Goal: Book appointment/travel/reservation

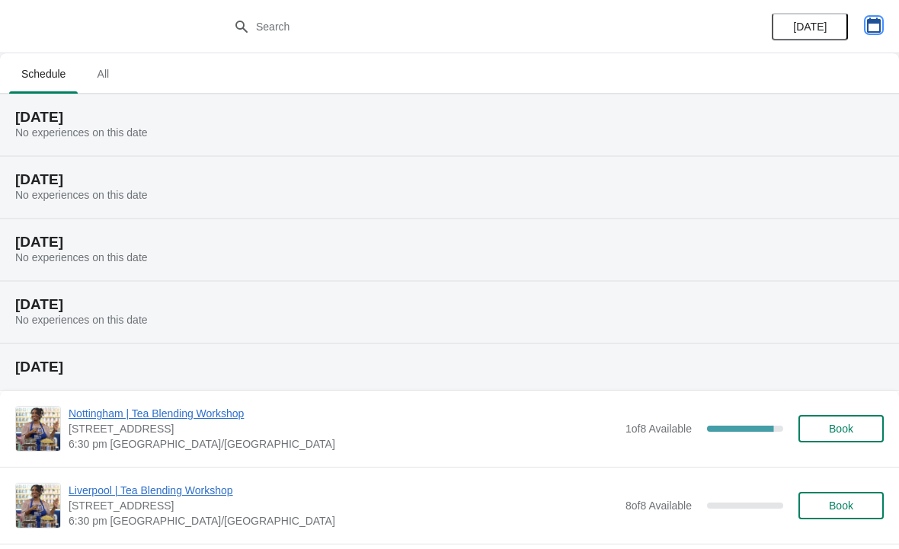
click at [861, 31] on button "button" at bounding box center [873, 24] width 27 height 27
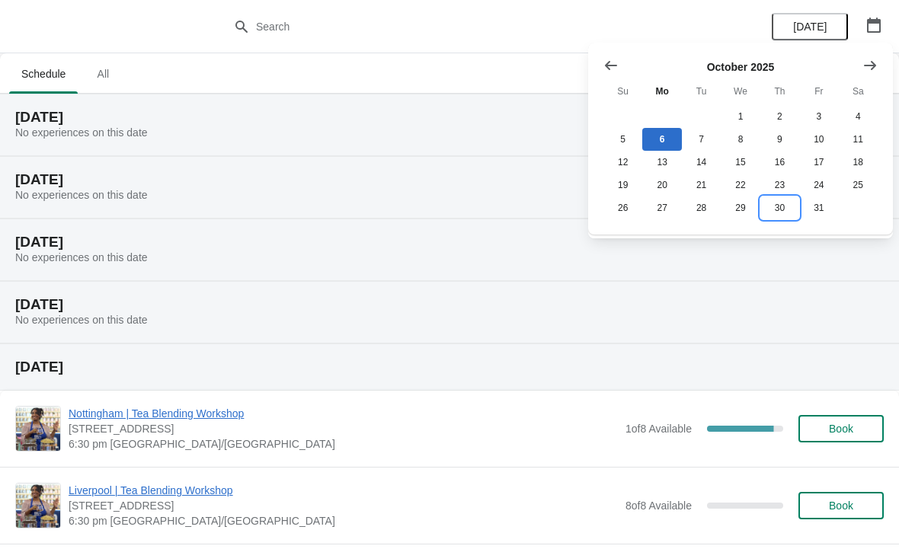
click at [779, 214] on button "30" at bounding box center [779, 208] width 39 height 23
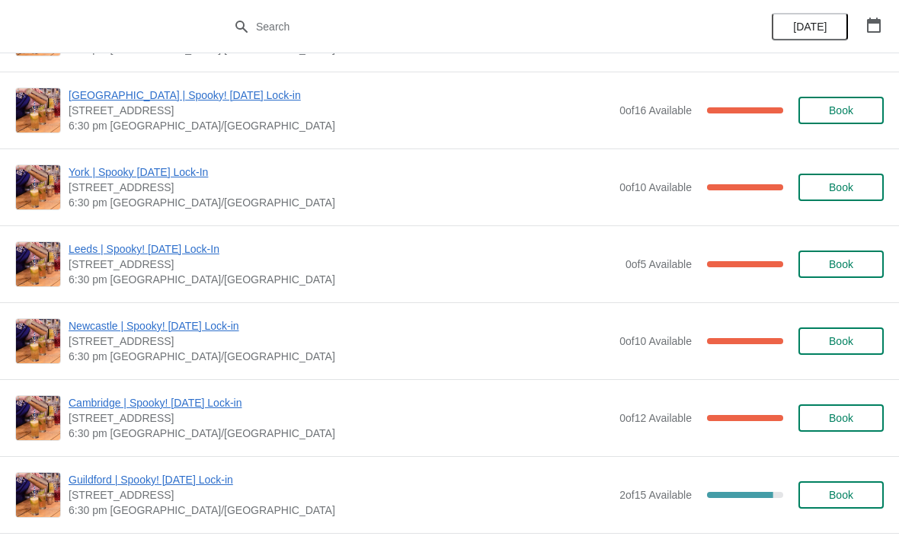
scroll to position [1163, 0]
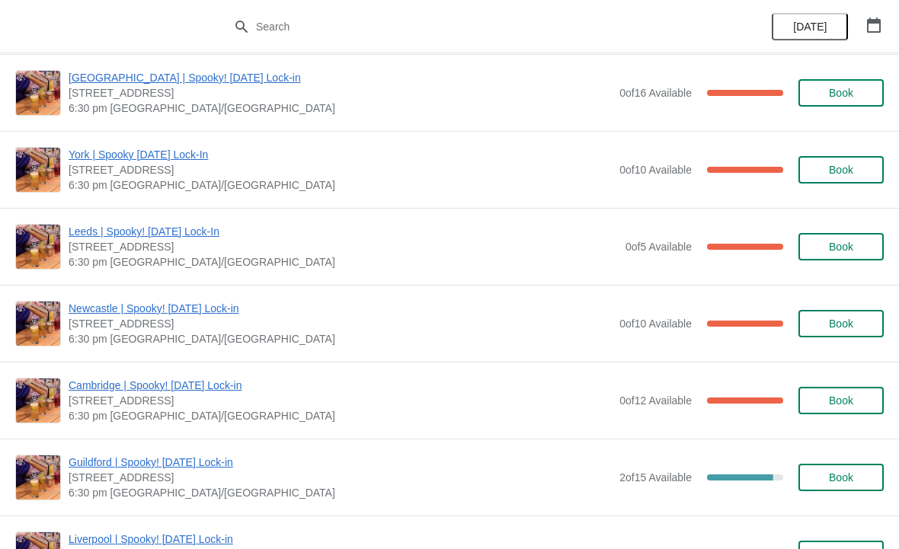
click at [829, 401] on span "Book" at bounding box center [841, 401] width 24 height 12
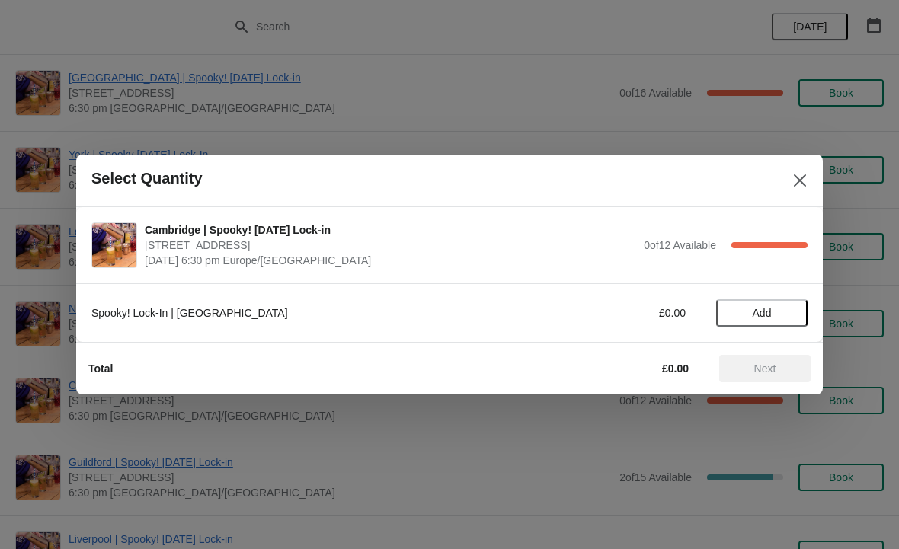
click at [756, 315] on span "Add" at bounding box center [762, 313] width 19 height 12
click at [786, 320] on icon at bounding box center [788, 314] width 16 height 16
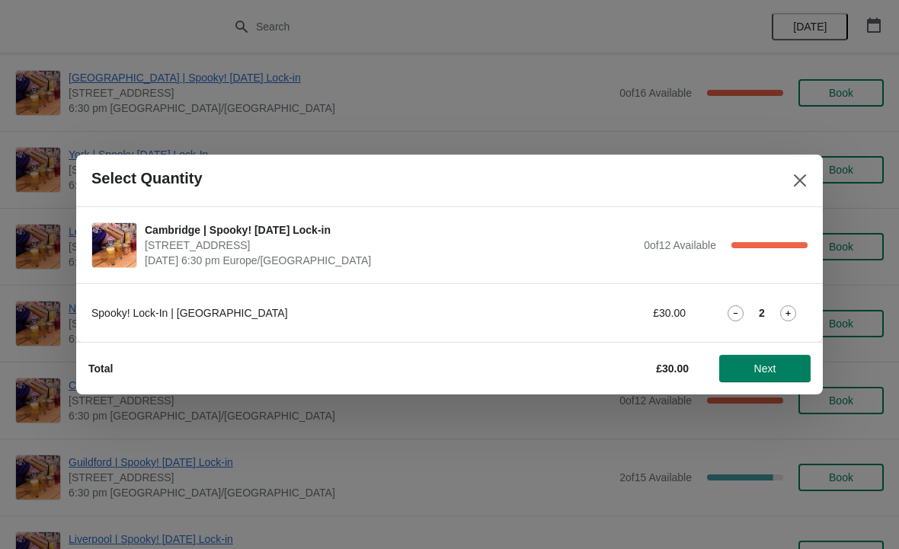
click at [760, 376] on button "Next" at bounding box center [764, 368] width 91 height 27
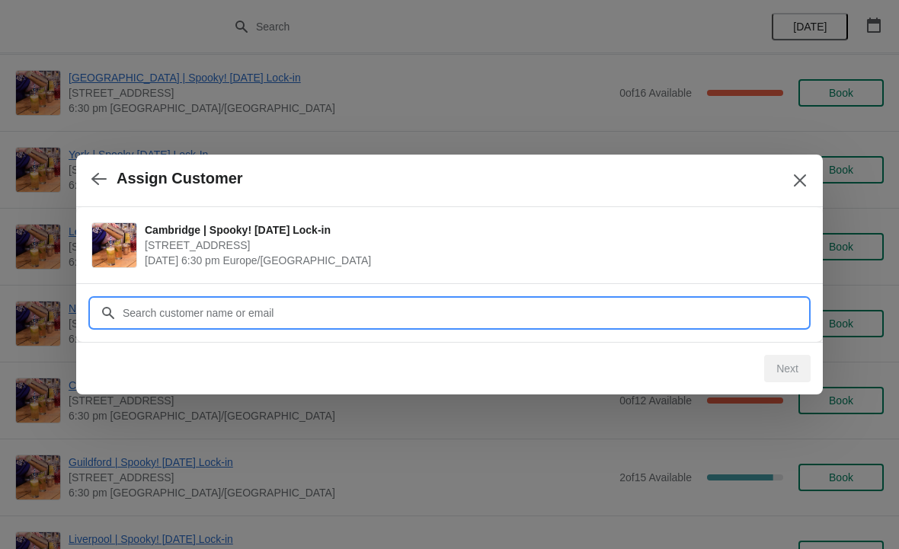
click at [208, 312] on input "Customer" at bounding box center [465, 312] width 686 height 27
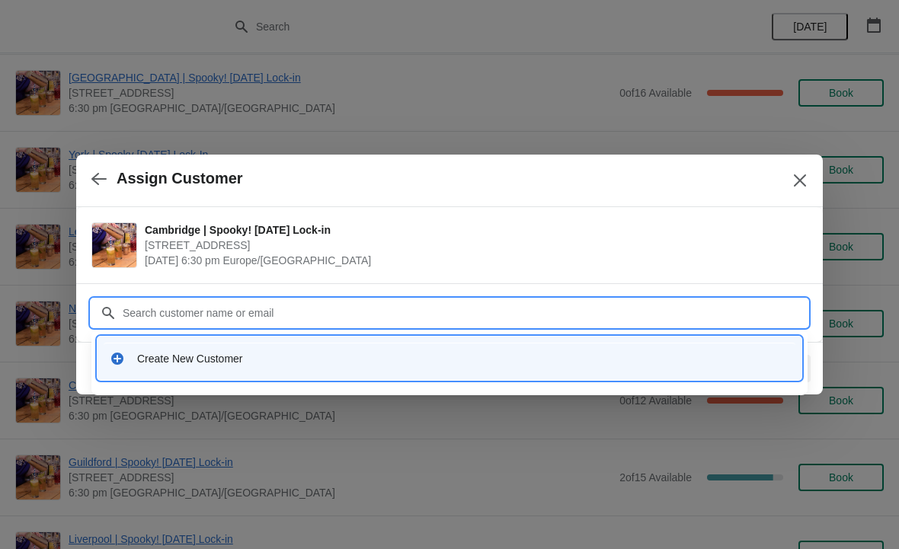
click at [194, 312] on input "Customer" at bounding box center [465, 312] width 686 height 27
click at [193, 362] on div "Create New Customer" at bounding box center [463, 358] width 652 height 15
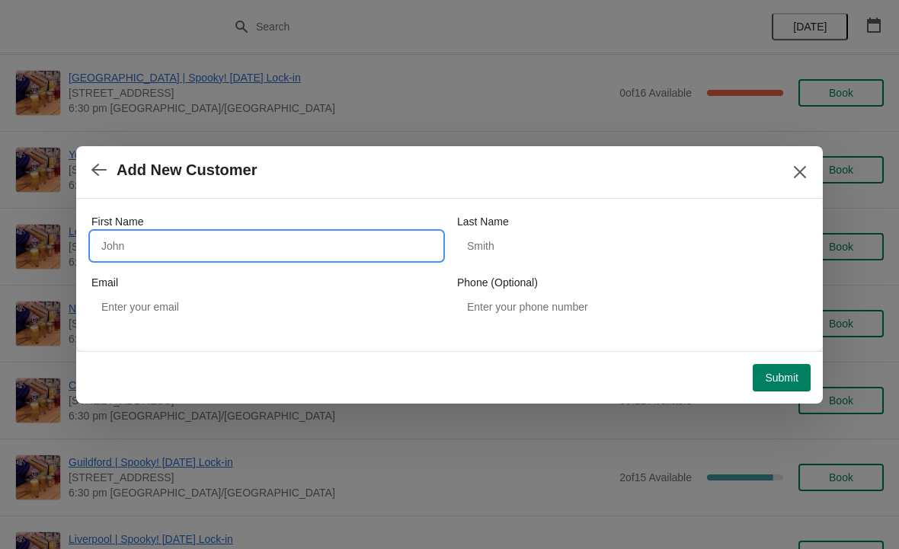
click at [180, 248] on input "First Name" at bounding box center [266, 245] width 350 height 27
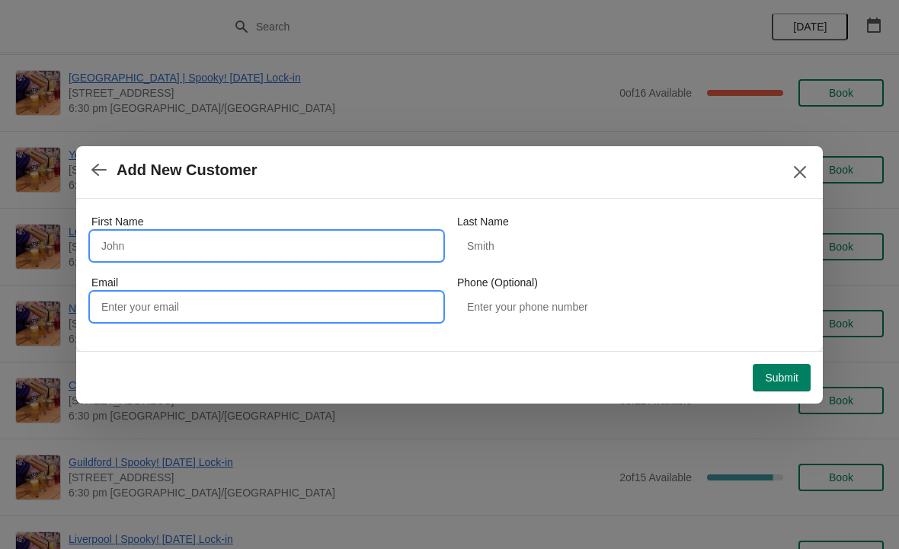
click at [188, 305] on input "Email" at bounding box center [266, 306] width 350 height 27
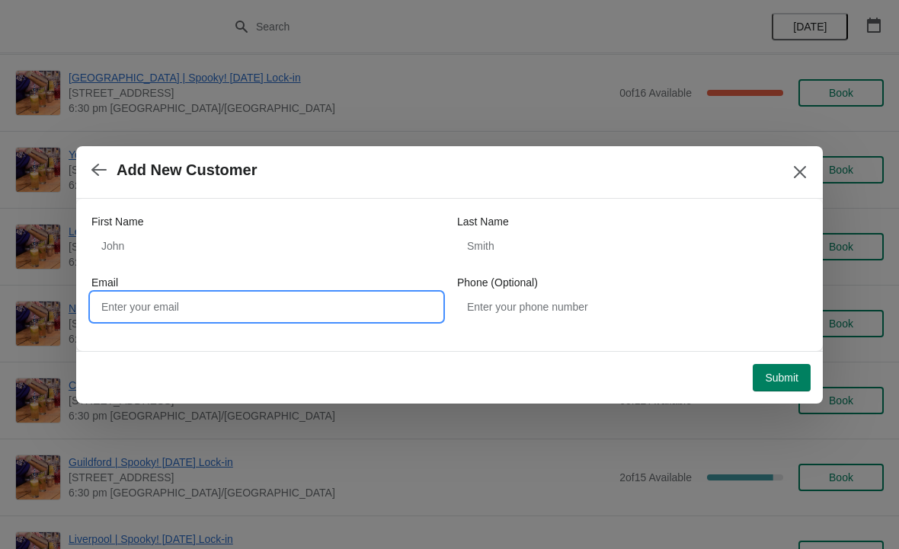
click at [182, 302] on input "Email" at bounding box center [266, 306] width 350 height 27
paste input "[EMAIL_ADDRESS][DOMAIN_NAME]"
type input "[EMAIL_ADDRESS][DOMAIN_NAME]"
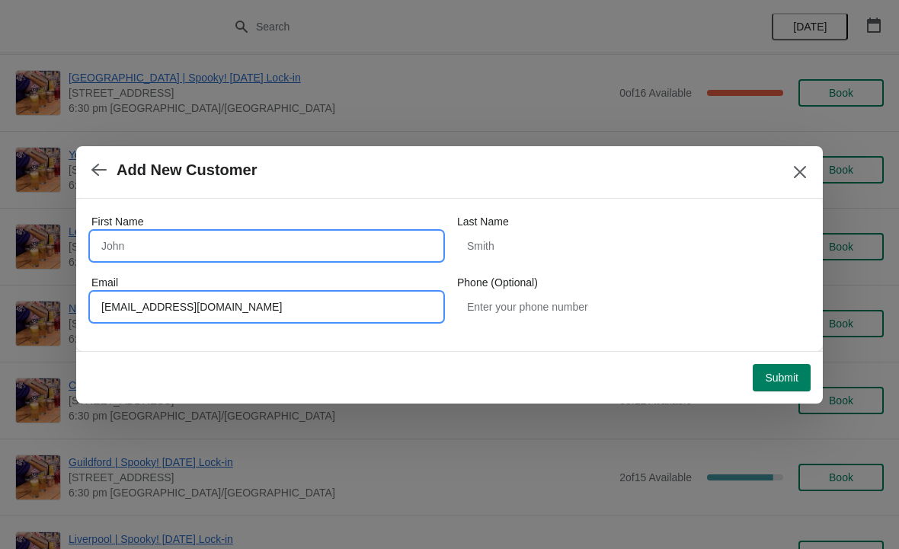
click at [146, 232] on input "First Name" at bounding box center [266, 245] width 350 height 27
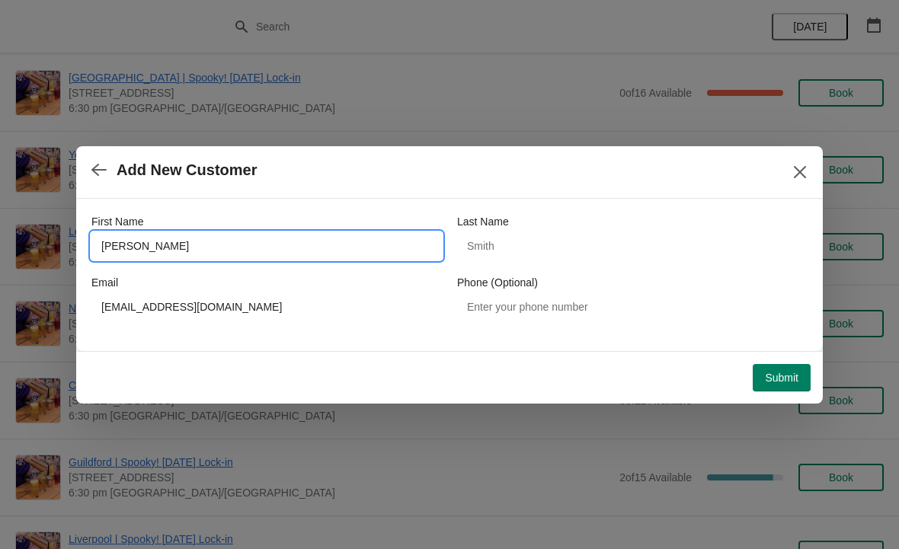
type input "Frank"
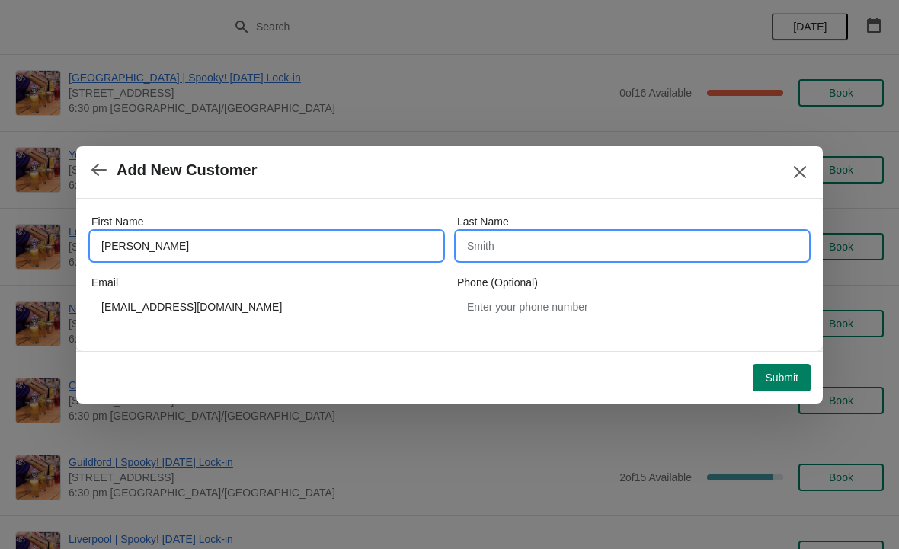
click at [565, 240] on input "Last Name" at bounding box center [632, 245] width 350 height 27
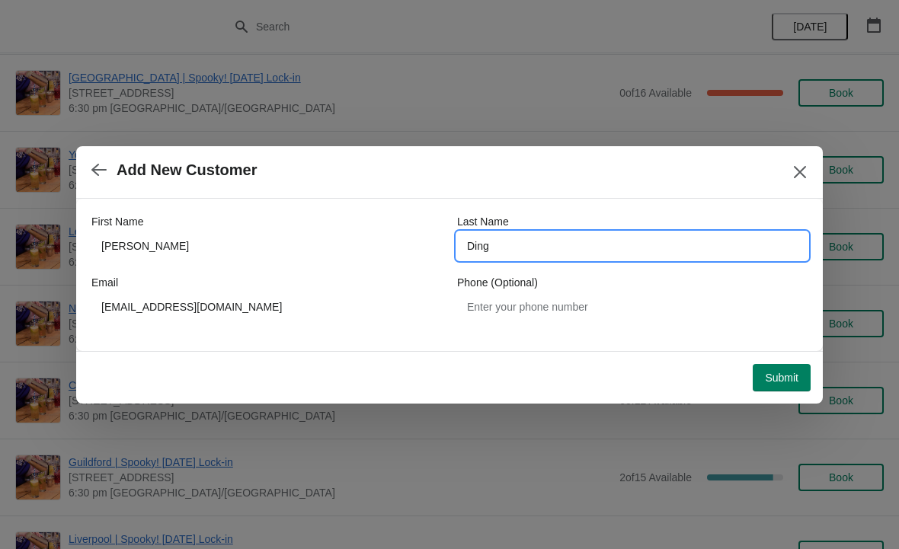
type input "Ding"
click at [783, 381] on span "Submit" at bounding box center [782, 378] width 34 height 12
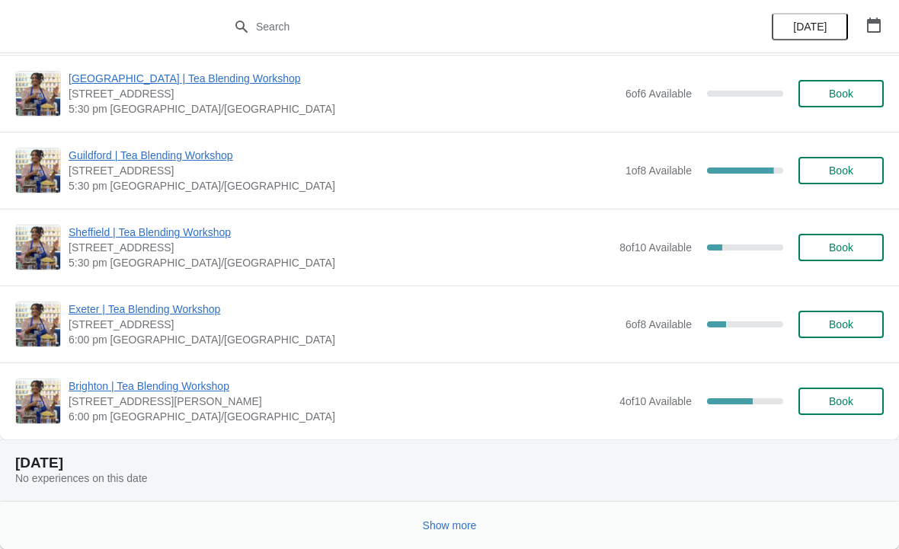
scroll to position [1522, 0]
click at [474, 523] on span "Show more" at bounding box center [450, 526] width 54 height 12
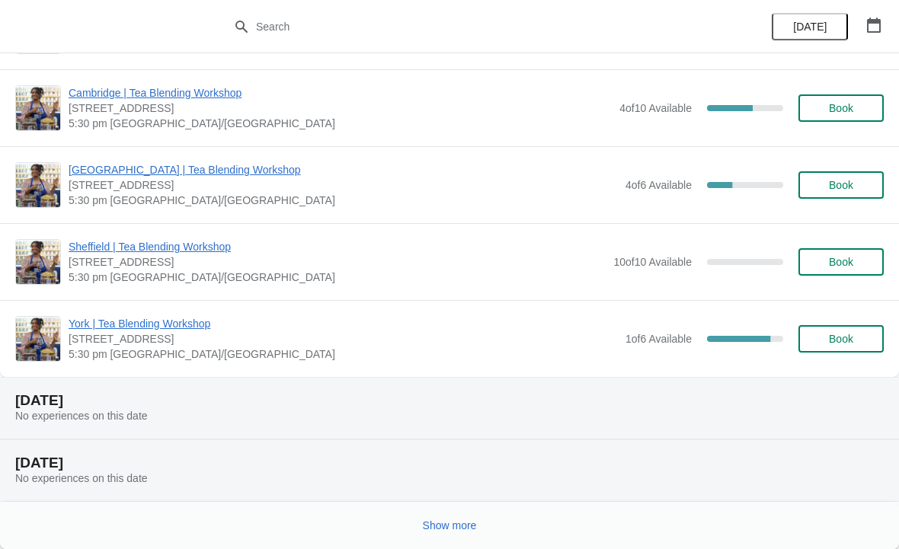
scroll to position [3395, 0]
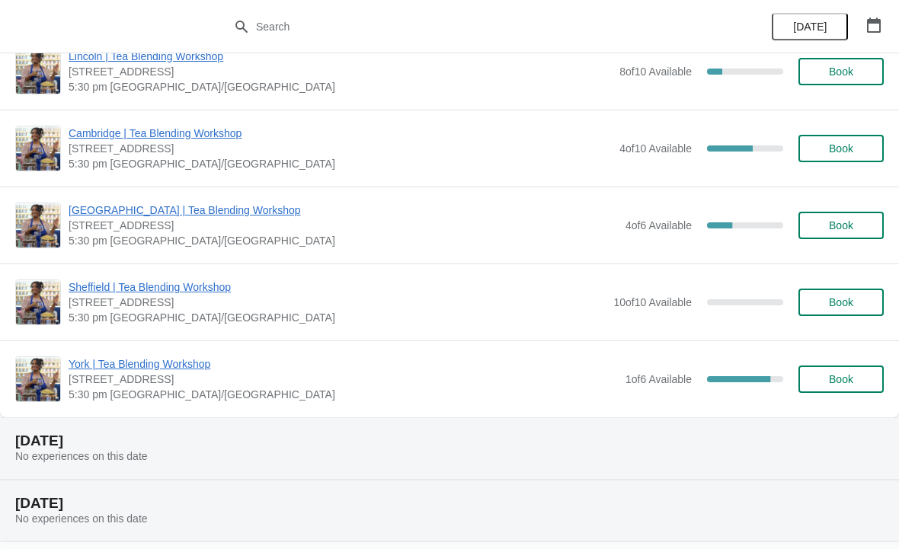
click at [872, 20] on icon "button" at bounding box center [874, 25] width 14 height 15
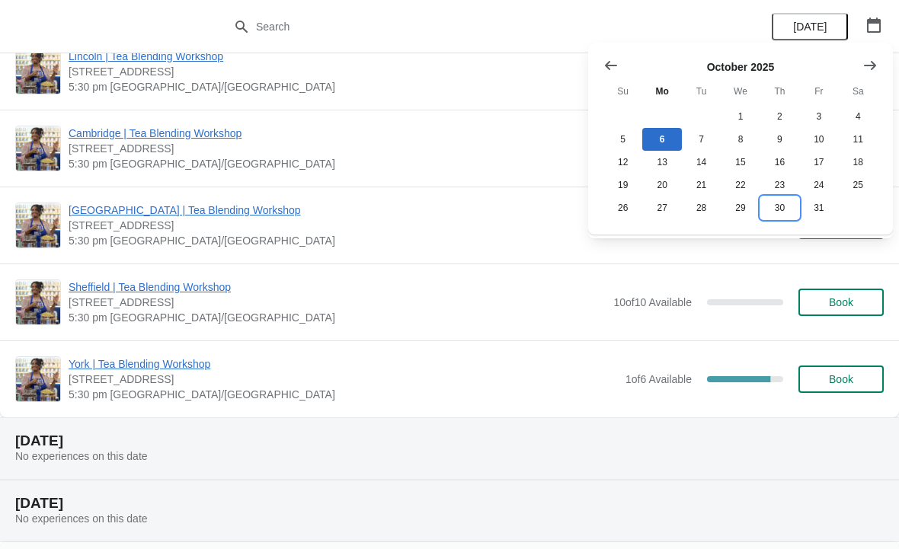
click at [784, 211] on button "30" at bounding box center [779, 208] width 39 height 23
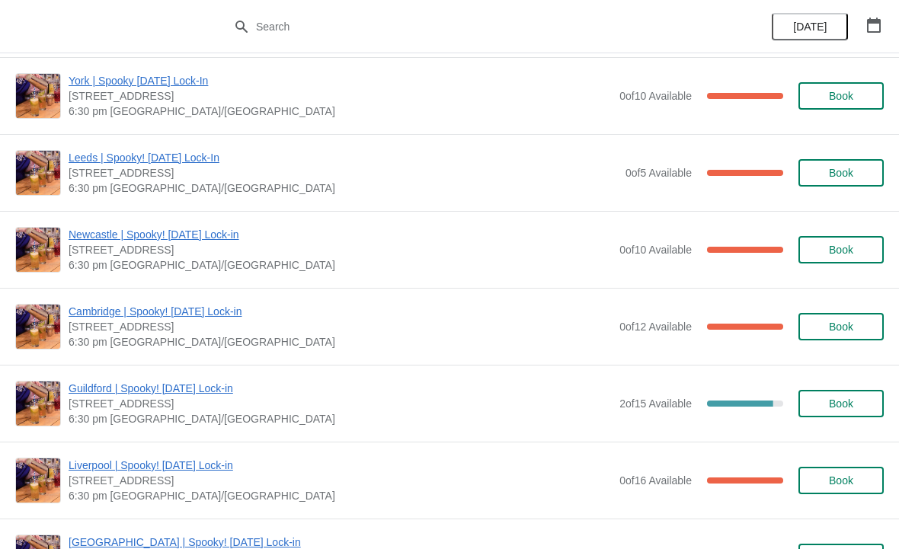
scroll to position [1309, 0]
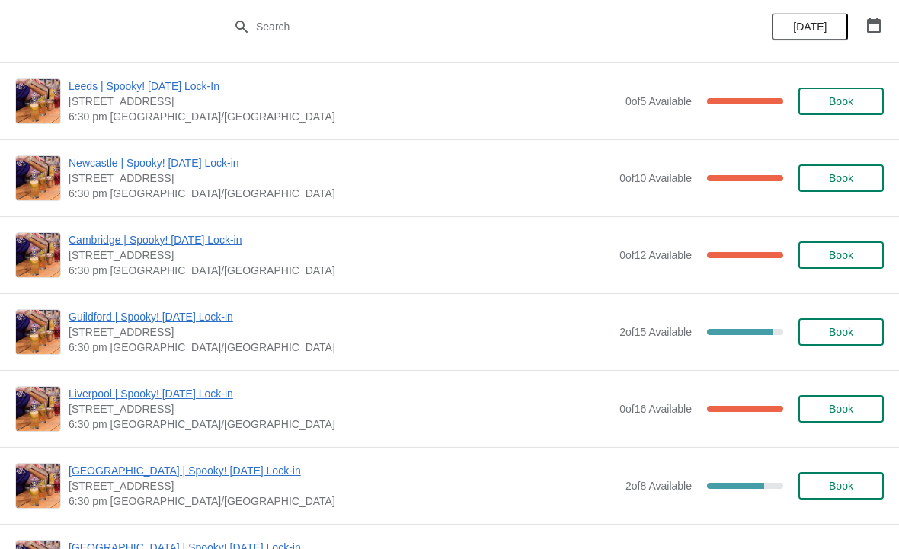
click at [837, 261] on span "Book" at bounding box center [841, 255] width 24 height 12
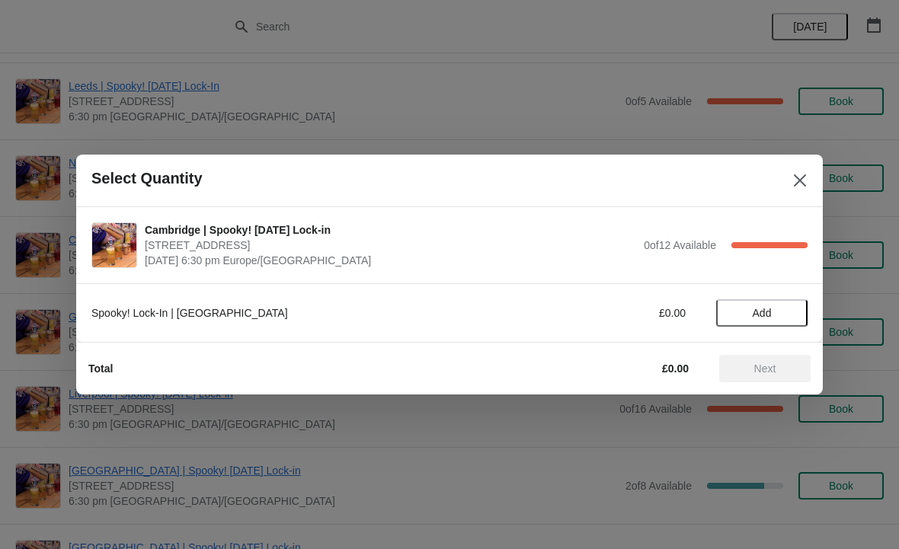
click at [772, 309] on span "Add" at bounding box center [762, 313] width 19 height 12
click at [787, 307] on icon at bounding box center [788, 314] width 16 height 16
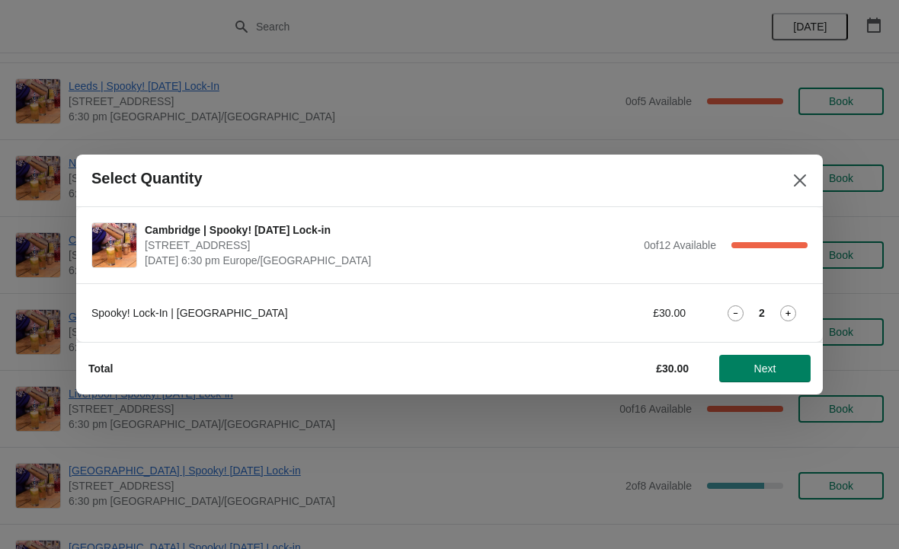
click at [768, 372] on span "Next" at bounding box center [765, 369] width 22 height 12
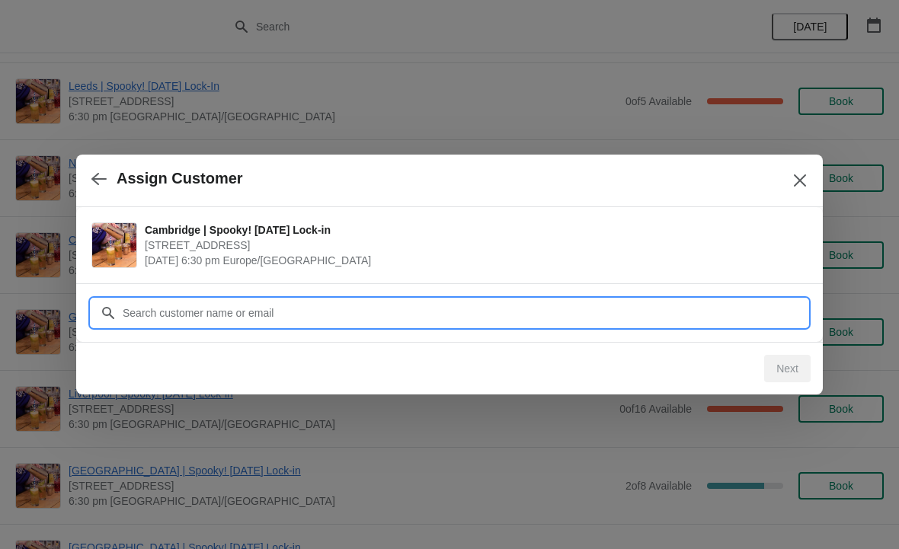
click at [405, 309] on input "Customer" at bounding box center [465, 312] width 686 height 27
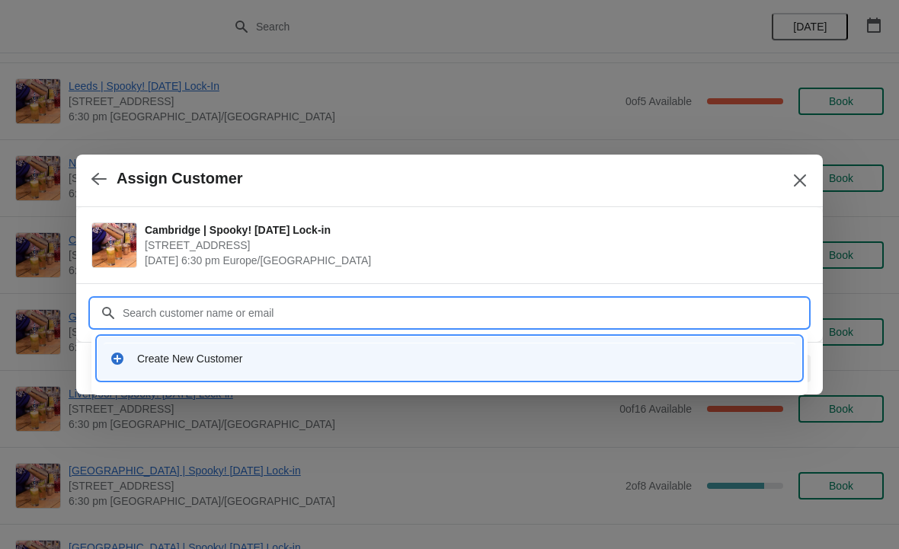
click at [313, 360] on div "Create New Customer" at bounding box center [463, 358] width 652 height 15
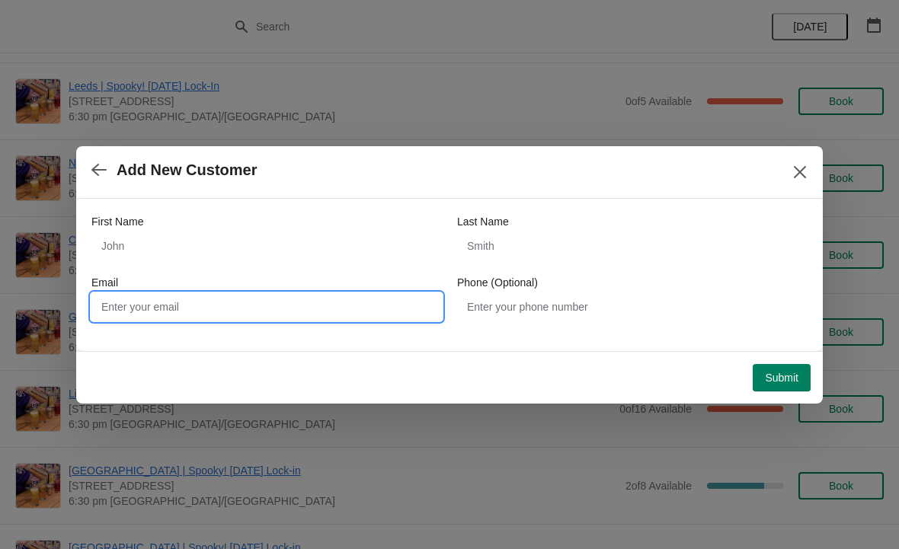
click at [208, 313] on input "Email" at bounding box center [266, 306] width 350 height 27
click at [237, 311] on input "Email" at bounding box center [266, 306] width 350 height 27
paste input "[EMAIL_ADDRESS][DOMAIN_NAME]"
type input "[EMAIL_ADDRESS][DOMAIN_NAME]"
click at [776, 380] on span "Submit" at bounding box center [782, 378] width 34 height 12
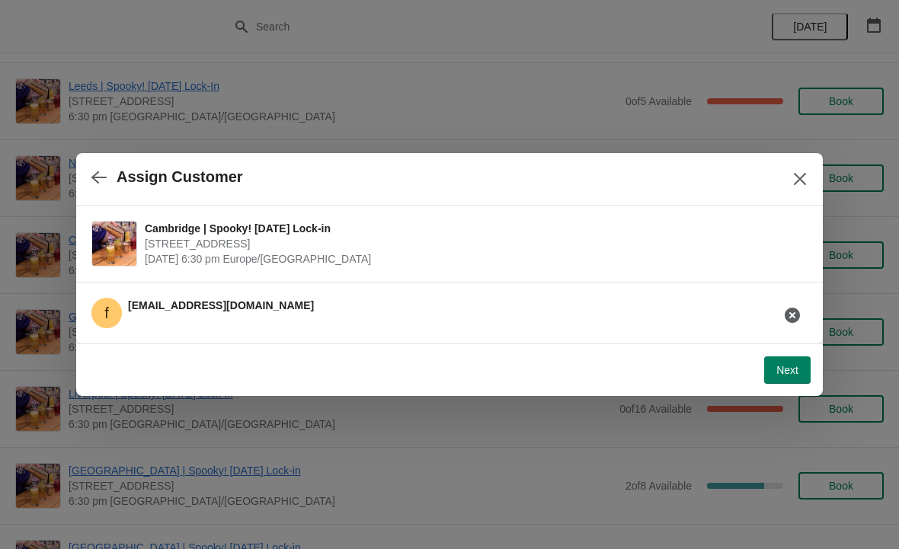
click at [786, 362] on button "Next" at bounding box center [787, 370] width 46 height 27
select select "No"
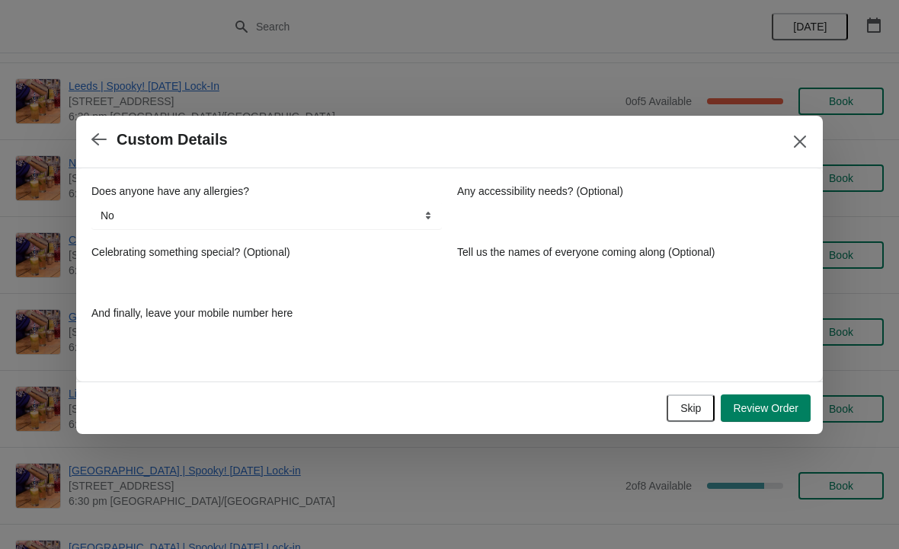
click at [103, 133] on icon "button" at bounding box center [98, 139] width 15 height 15
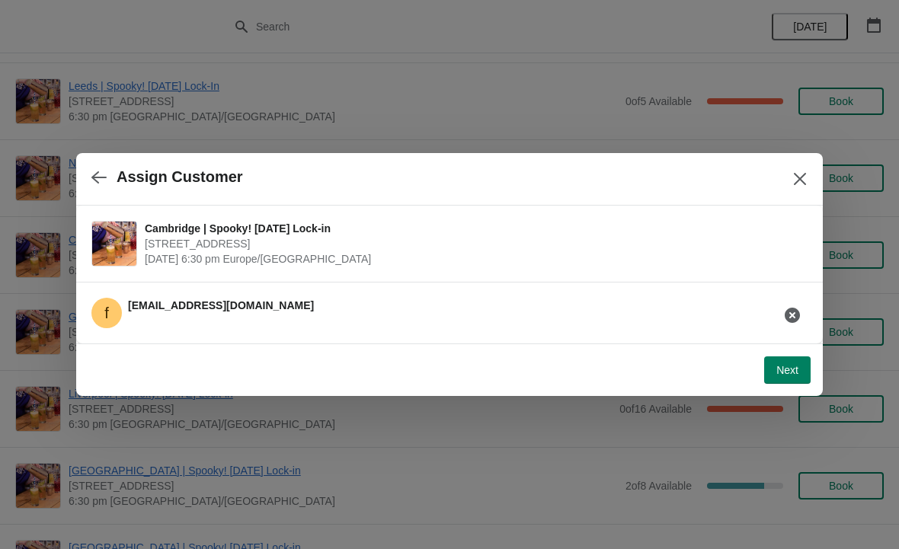
click at [787, 182] on button "Close" at bounding box center [799, 178] width 27 height 27
